Goal: Task Accomplishment & Management: Use online tool/utility

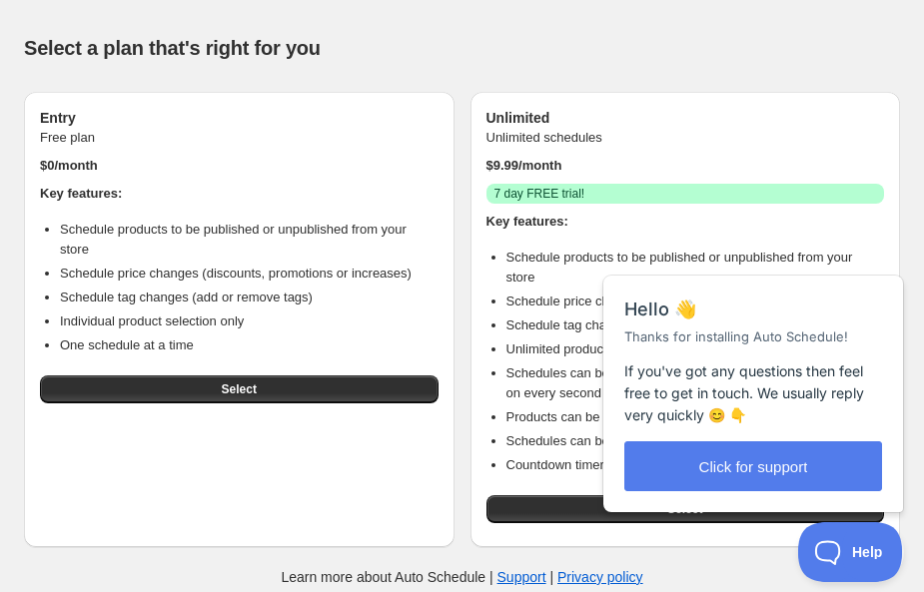
click at [135, 380] on button "Select" at bounding box center [239, 389] width 398 height 28
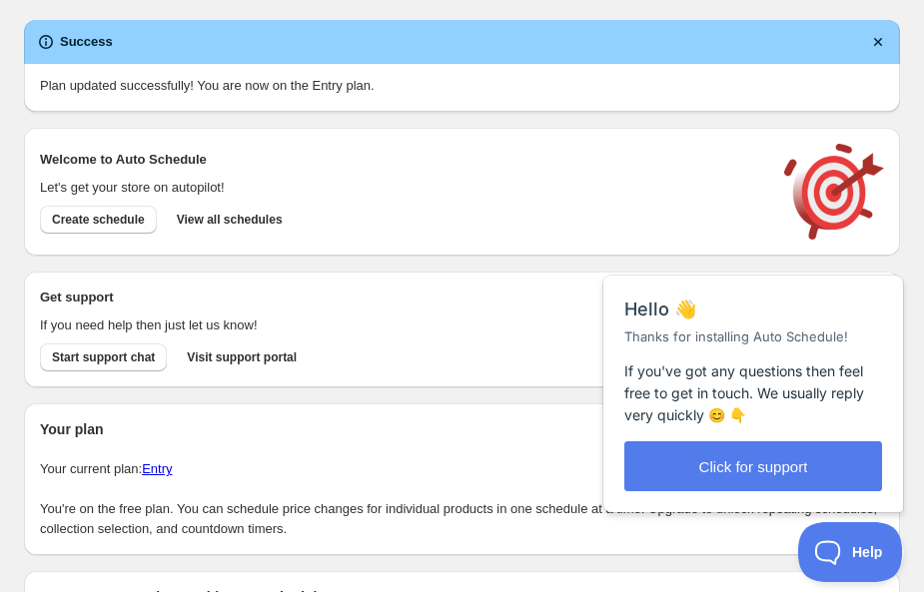
click at [83, 210] on button "Create schedule" at bounding box center [98, 220] width 117 height 28
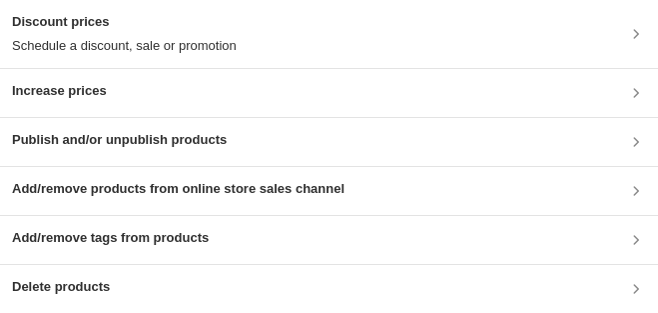
click at [59, 128] on div "Publish and/or unpublish products" at bounding box center [329, 142] width 658 height 48
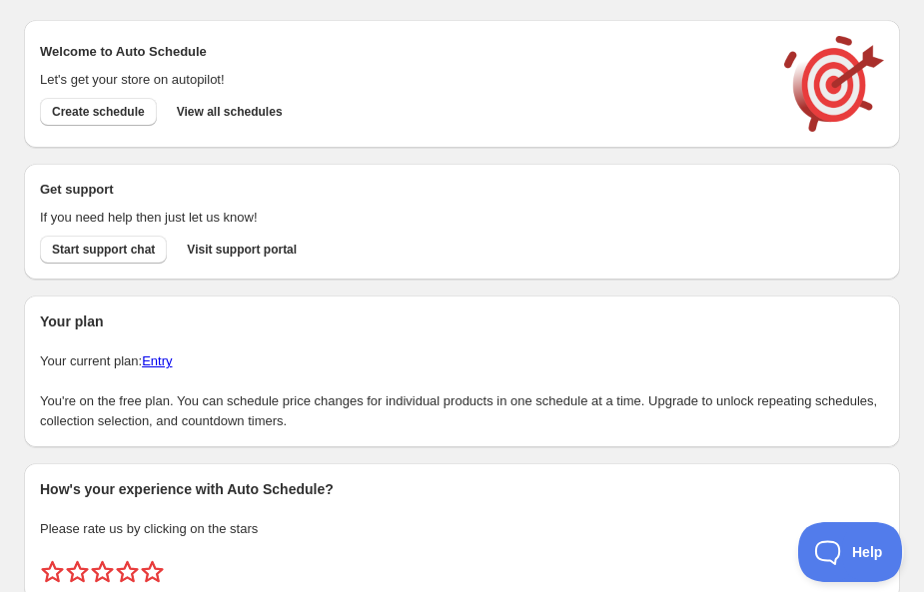
click at [115, 99] on button "Create schedule" at bounding box center [98, 112] width 117 height 28
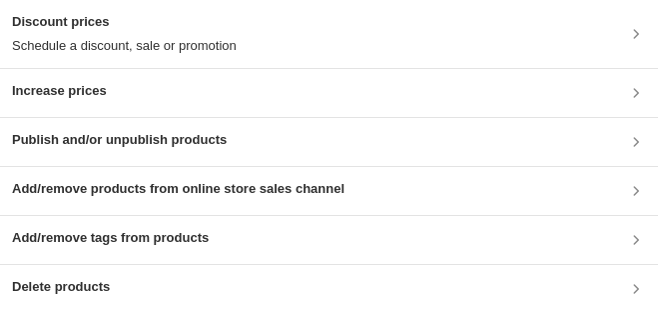
click at [473, 127] on div "Publish and/or unpublish products" at bounding box center [329, 142] width 658 height 48
